Goal: Information Seeking & Learning: Learn about a topic

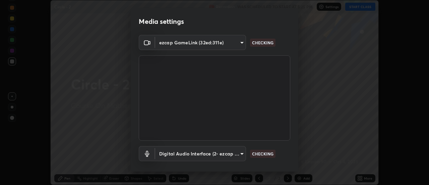
scroll to position [35, 0]
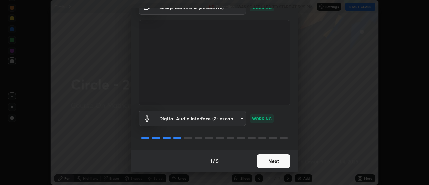
click at [263, 162] on button "Next" at bounding box center [274, 160] width 34 height 13
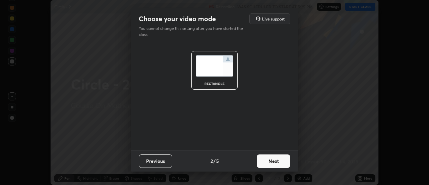
scroll to position [0, 0]
click at [264, 161] on button "Next" at bounding box center [274, 160] width 34 height 13
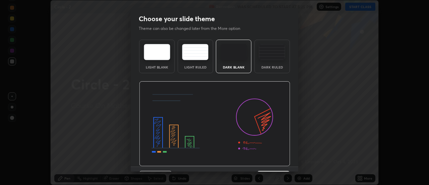
click at [264, 162] on img at bounding box center [214, 123] width 151 height 85
click at [264, 163] on img at bounding box center [214, 123] width 151 height 85
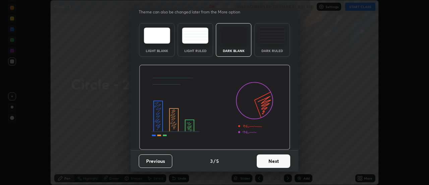
click at [265, 161] on button "Next" at bounding box center [274, 160] width 34 height 13
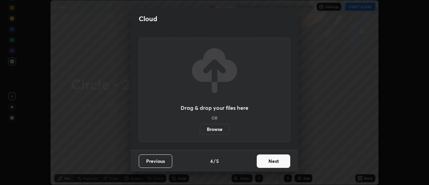
scroll to position [0, 0]
click at [265, 161] on button "Next" at bounding box center [274, 160] width 34 height 13
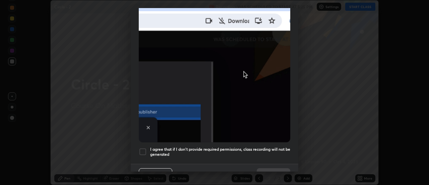
scroll to position [172, 0]
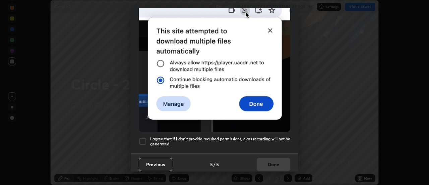
click at [144, 138] on div at bounding box center [143, 141] width 8 height 8
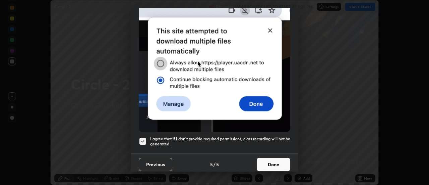
click at [262, 158] on button "Done" at bounding box center [274, 164] width 34 height 13
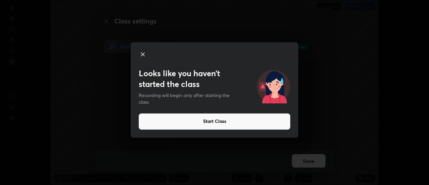
click at [207, 123] on button "Start Class" at bounding box center [215, 121] width 152 height 16
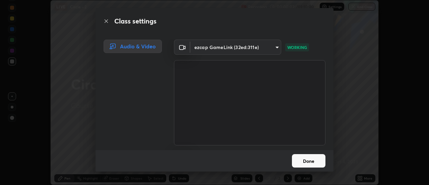
click at [300, 157] on button "Done" at bounding box center [309, 160] width 34 height 13
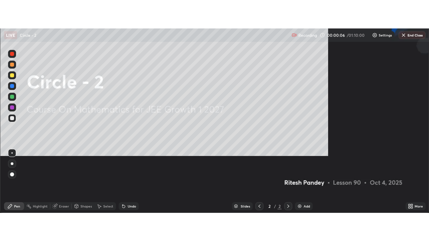
scroll to position [185, 429]
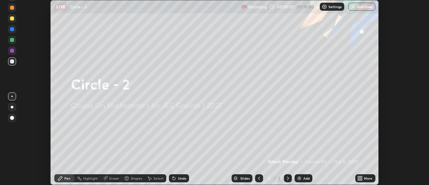
click at [301, 179] on img at bounding box center [299, 177] width 5 height 5
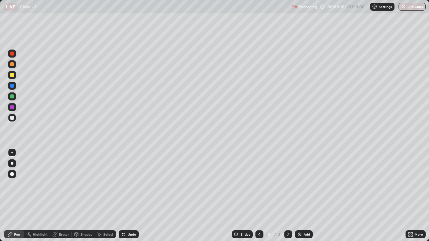
scroll to position [241, 429]
click at [10, 76] on div at bounding box center [12, 75] width 4 height 4
click at [12, 118] on div at bounding box center [12, 118] width 4 height 4
click at [128, 184] on div "Undo" at bounding box center [132, 234] width 8 height 3
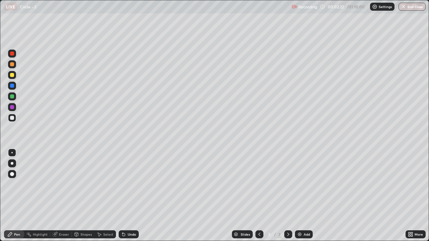
click at [124, 184] on icon at bounding box center [123, 235] width 3 height 3
click at [130, 184] on div "Undo" at bounding box center [132, 234] width 8 height 3
click at [128, 184] on div "Undo" at bounding box center [132, 234] width 8 height 3
click at [88, 184] on div "Shapes" at bounding box center [83, 235] width 23 height 8
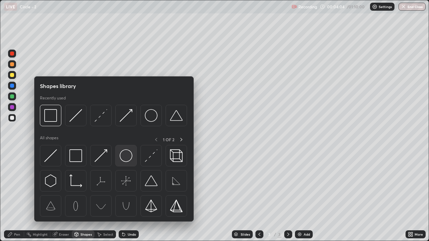
click at [126, 159] on img at bounding box center [126, 156] width 13 height 13
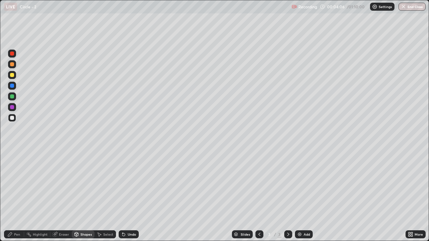
click at [12, 75] on div at bounding box center [12, 75] width 4 height 4
click at [21, 184] on div "Pen" at bounding box center [14, 235] width 20 height 8
click at [11, 118] on div at bounding box center [12, 118] width 4 height 4
click at [305, 184] on div "Add" at bounding box center [307, 234] width 6 height 3
click at [13, 75] on div at bounding box center [12, 75] width 4 height 4
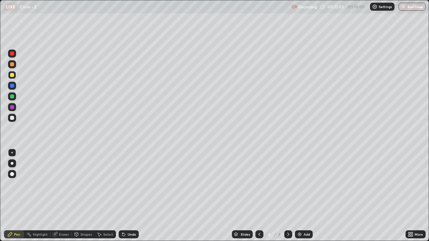
click at [13, 119] on div at bounding box center [12, 118] width 4 height 4
click at [130, 184] on div "Undo" at bounding box center [132, 234] width 8 height 3
click at [128, 184] on div "Undo" at bounding box center [132, 234] width 8 height 3
click at [122, 184] on icon at bounding box center [122, 233] width 1 height 1
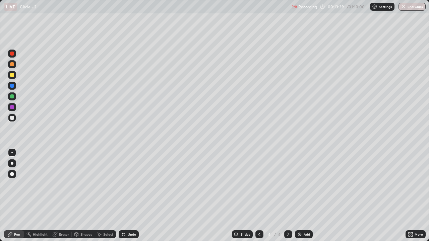
click at [129, 184] on div "Undo" at bounding box center [132, 234] width 8 height 3
click at [130, 184] on div "Undo" at bounding box center [132, 234] width 8 height 3
click at [129, 184] on div "Undo" at bounding box center [132, 234] width 8 height 3
click at [128, 184] on div "Undo" at bounding box center [132, 234] width 8 height 3
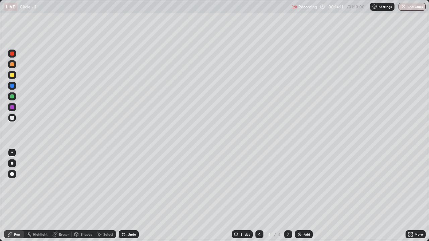
click at [128, 184] on div "Undo" at bounding box center [132, 234] width 8 height 3
click at [130, 184] on div "Undo" at bounding box center [132, 234] width 8 height 3
click at [304, 184] on div "Add" at bounding box center [307, 234] width 6 height 3
click at [12, 76] on div at bounding box center [12, 75] width 4 height 4
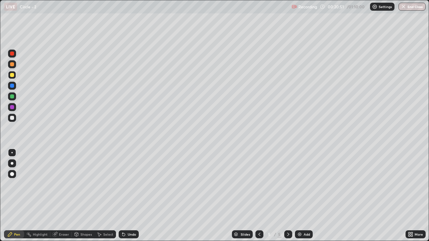
click at [13, 118] on div at bounding box center [12, 118] width 4 height 4
click at [130, 184] on div "Undo" at bounding box center [132, 234] width 8 height 3
click at [126, 184] on div "Undo" at bounding box center [129, 235] width 20 height 8
click at [129, 184] on div "Undo" at bounding box center [132, 234] width 8 height 3
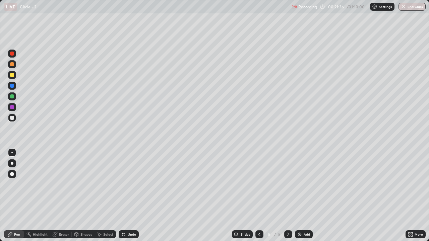
click at [129, 184] on div "Undo" at bounding box center [132, 234] width 8 height 3
click at [58, 184] on div "Eraser" at bounding box center [60, 235] width 21 height 8
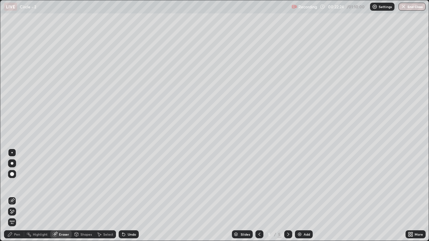
click at [15, 184] on div "Pen" at bounding box center [17, 234] width 6 height 3
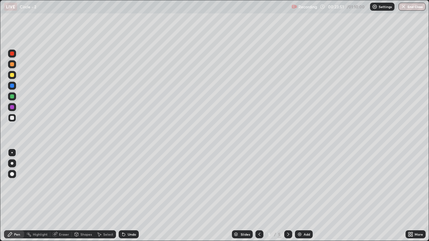
click at [133, 184] on div "Undo" at bounding box center [132, 234] width 8 height 3
click at [134, 184] on div "Undo" at bounding box center [129, 235] width 20 height 8
click at [134, 184] on div "Undo" at bounding box center [132, 234] width 8 height 3
click at [131, 184] on div "Undo" at bounding box center [132, 234] width 8 height 3
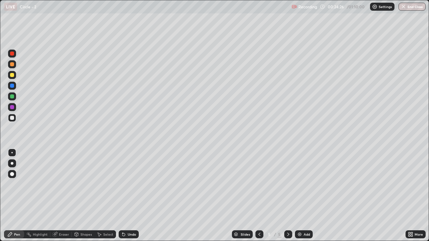
click at [129, 184] on div "Undo" at bounding box center [129, 235] width 20 height 8
click at [128, 184] on div "Undo" at bounding box center [132, 234] width 8 height 3
click at [131, 184] on div "Undo" at bounding box center [132, 234] width 8 height 3
click at [300, 184] on img at bounding box center [299, 234] width 5 height 5
click at [13, 76] on div at bounding box center [12, 75] width 4 height 4
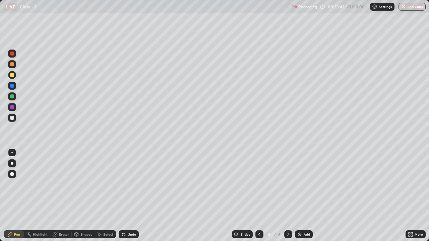
click at [13, 118] on div at bounding box center [12, 118] width 4 height 4
click at [82, 184] on div "Shapes" at bounding box center [85, 234] width 11 height 3
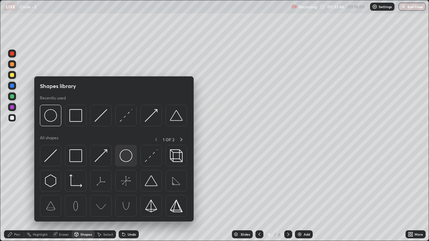
click at [126, 160] on img at bounding box center [126, 156] width 13 height 13
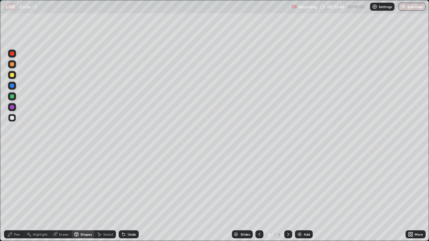
click at [81, 184] on div "Shapes" at bounding box center [85, 234] width 11 height 3
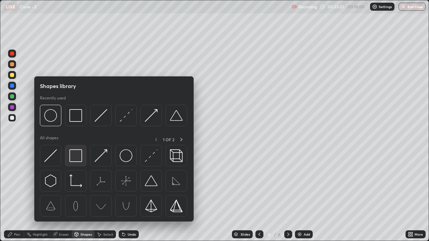
click at [77, 159] on img at bounding box center [75, 156] width 13 height 13
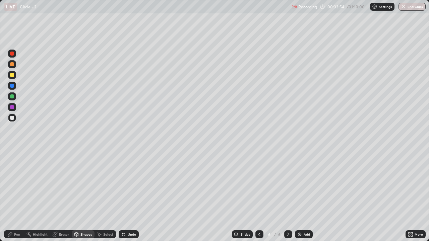
click at [12, 75] on div at bounding box center [12, 75] width 4 height 4
click at [12, 184] on icon at bounding box center [9, 234] width 5 height 5
click at [11, 119] on div at bounding box center [12, 118] width 4 height 4
click at [131, 184] on div "Undo" at bounding box center [132, 234] width 8 height 3
click at [130, 184] on div "Undo" at bounding box center [132, 234] width 8 height 3
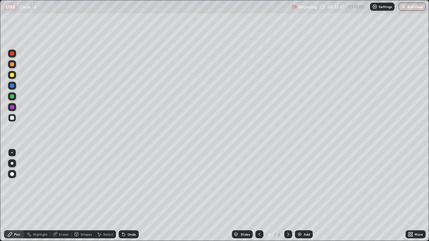
click at [131, 184] on div "Undo" at bounding box center [132, 234] width 8 height 3
click at [305, 184] on div "Add" at bounding box center [307, 234] width 6 height 3
click at [12, 76] on div at bounding box center [12, 75] width 4 height 4
click at [13, 75] on div at bounding box center [12, 75] width 4 height 4
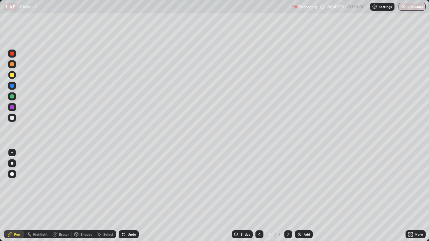
click at [132, 184] on div "Undo" at bounding box center [132, 234] width 8 height 3
click at [84, 184] on div "Shapes" at bounding box center [85, 234] width 11 height 3
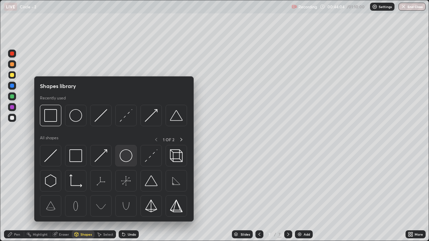
click at [127, 158] on img at bounding box center [126, 156] width 13 height 13
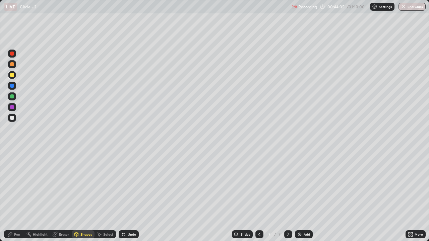
click at [14, 119] on div at bounding box center [12, 118] width 4 height 4
click at [85, 184] on div "Shapes" at bounding box center [85, 234] width 11 height 3
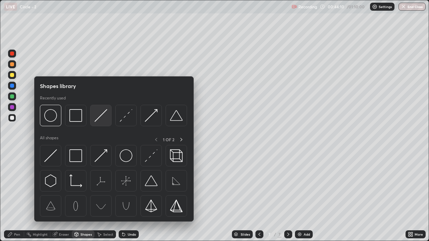
click at [100, 118] on img at bounding box center [101, 115] width 13 height 13
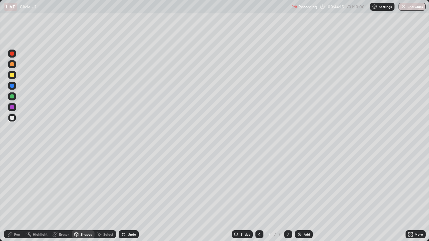
click at [13, 184] on div "Pen" at bounding box center [14, 235] width 20 height 8
click at [11, 75] on div at bounding box center [12, 75] width 4 height 4
click at [85, 184] on div "Shapes" at bounding box center [85, 234] width 11 height 3
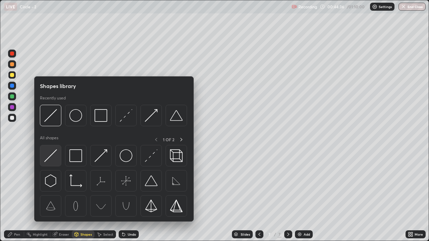
click at [51, 156] on img at bounding box center [50, 156] width 13 height 13
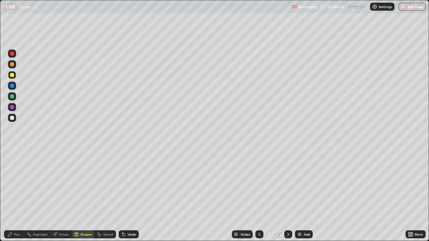
click at [126, 184] on div "Undo" at bounding box center [129, 235] width 20 height 8
click at [85, 184] on div "Shapes" at bounding box center [85, 234] width 11 height 3
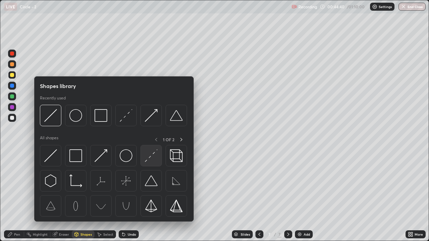
click at [149, 163] on div at bounding box center [150, 155] width 21 height 21
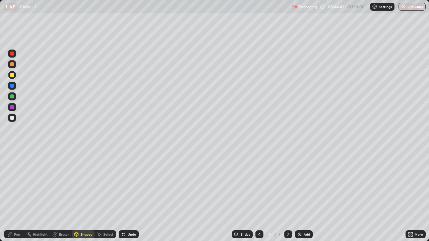
click at [13, 117] on div at bounding box center [12, 118] width 4 height 4
click at [13, 184] on div "Pen" at bounding box center [14, 235] width 20 height 8
click at [13, 76] on div at bounding box center [12, 75] width 4 height 4
click at [128, 184] on div "Undo" at bounding box center [132, 234] width 8 height 3
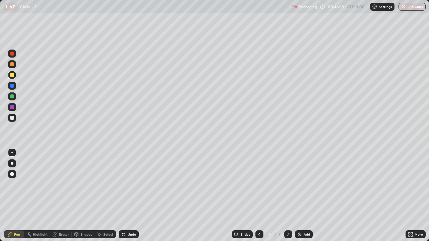
click at [128, 184] on div "Undo" at bounding box center [129, 235] width 20 height 8
click at [126, 184] on div "Undo" at bounding box center [129, 235] width 20 height 8
click at [128, 184] on div "Undo" at bounding box center [132, 234] width 8 height 3
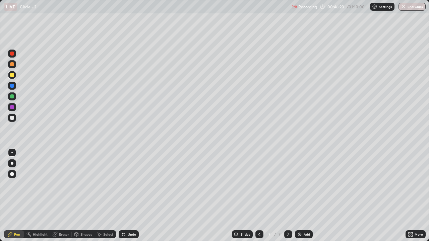
click at [131, 184] on div "Undo" at bounding box center [132, 234] width 8 height 3
click at [130, 184] on div "Undo" at bounding box center [132, 234] width 8 height 3
click at [88, 184] on div "Shapes" at bounding box center [85, 234] width 11 height 3
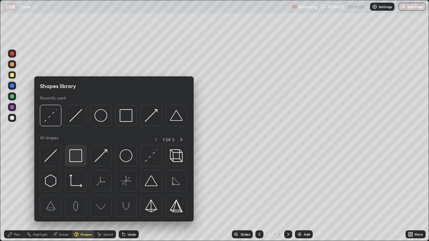
click at [75, 159] on img at bounding box center [75, 156] width 13 height 13
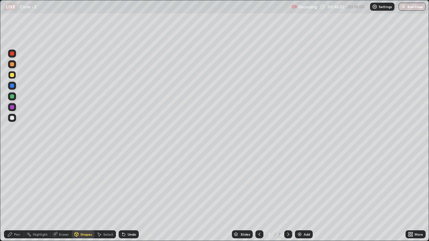
click at [13, 120] on div at bounding box center [12, 118] width 4 height 4
click at [21, 184] on div "Pen" at bounding box center [14, 235] width 20 height 8
click at [303, 184] on div "Add" at bounding box center [304, 235] width 18 height 8
click at [11, 76] on div at bounding box center [12, 75] width 4 height 4
click at [405, 8] on img "button" at bounding box center [403, 6] width 5 height 5
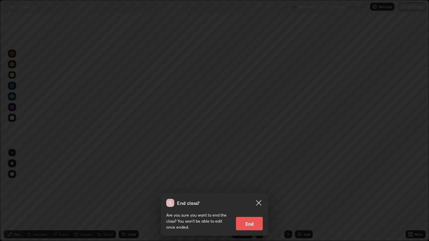
click at [256, 184] on button "End" at bounding box center [249, 223] width 27 height 13
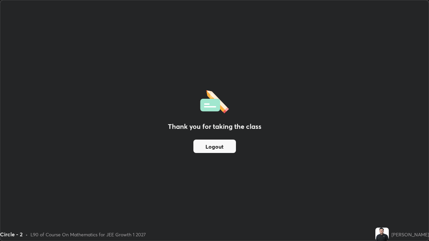
click at [228, 146] on button "Logout" at bounding box center [214, 146] width 43 height 13
